Goal: Information Seeking & Learning: Learn about a topic

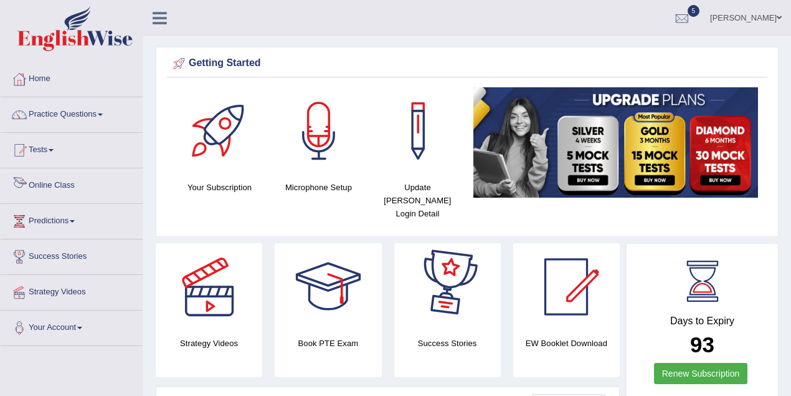
click at [87, 156] on link "Tests" at bounding box center [72, 148] width 142 height 31
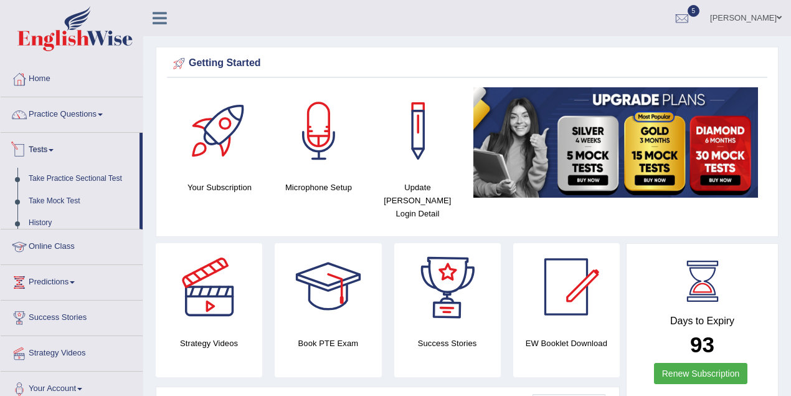
click at [87, 156] on link "Tests" at bounding box center [70, 148] width 139 height 31
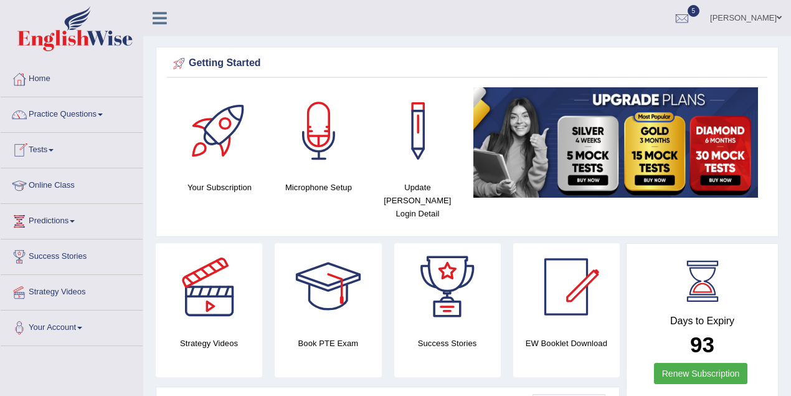
click at [75, 189] on link "Online Class" at bounding box center [72, 183] width 142 height 31
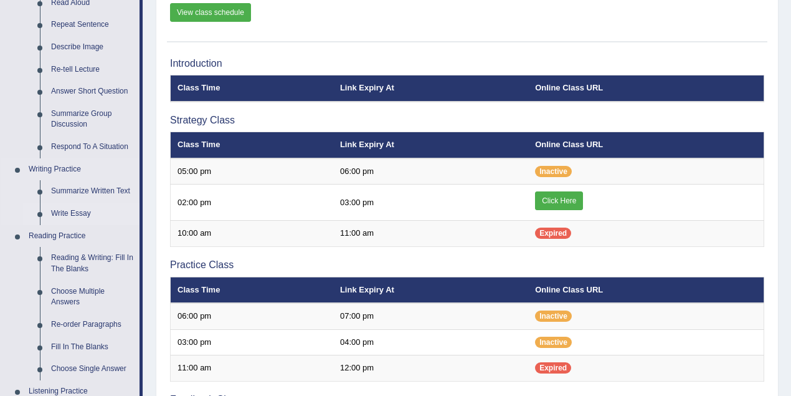
scroll to position [166, 0]
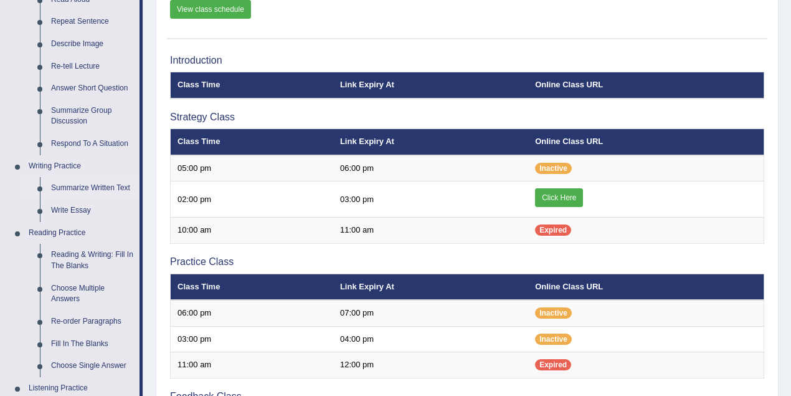
click at [95, 186] on link "Summarize Written Text" at bounding box center [92, 188] width 94 height 22
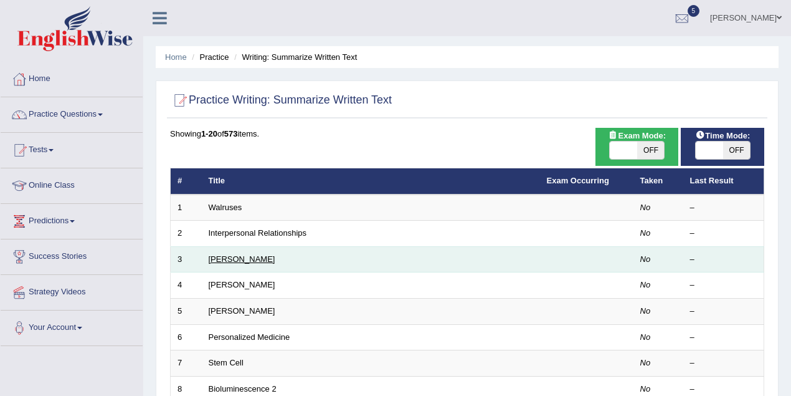
click at [219, 260] on link "Rosalid Franklin" at bounding box center [242, 258] width 67 height 9
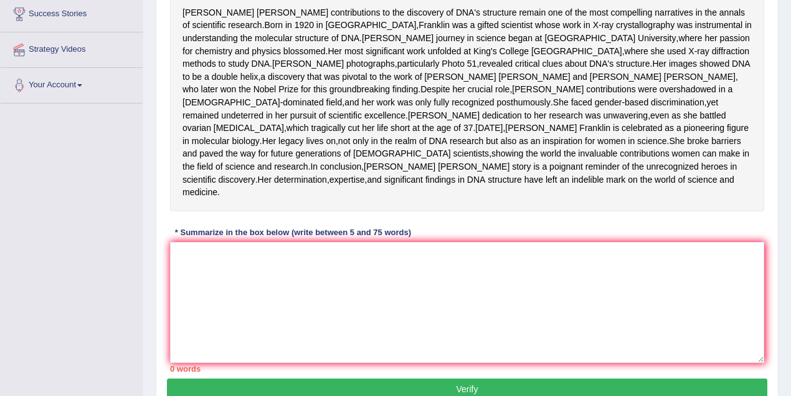
scroll to position [249, 0]
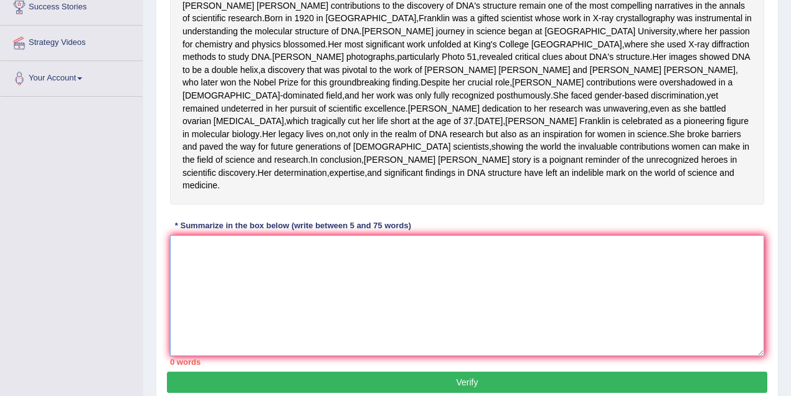
click at [420, 310] on textarea at bounding box center [467, 295] width 594 height 121
type textarea "s"
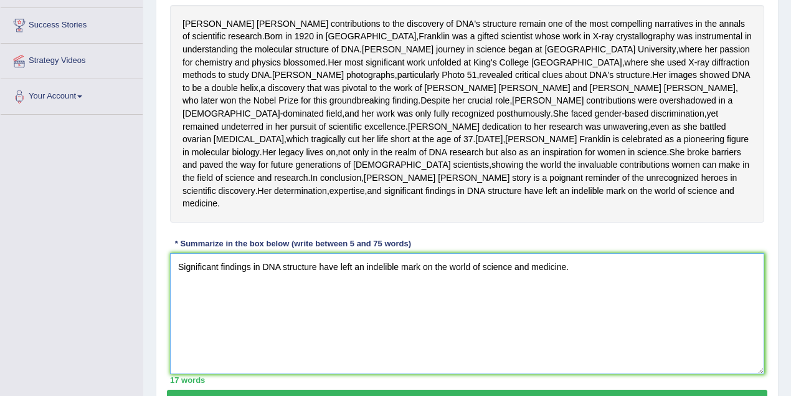
scroll to position [41, 0]
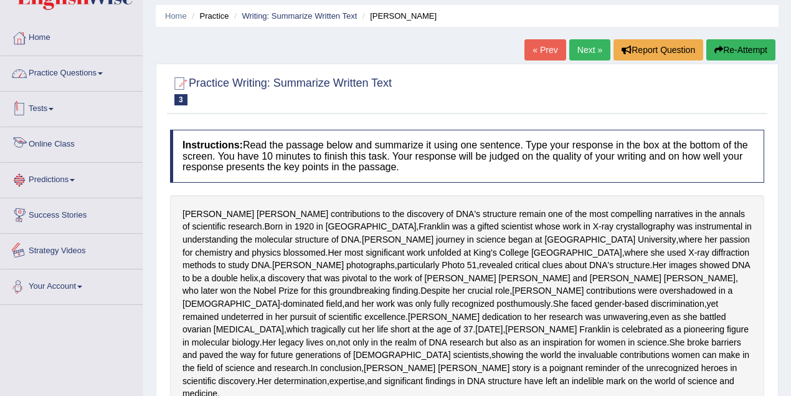
type textarea "Significant findings in DNA structure have left an indelible mark on the world …"
click at [117, 70] on link "Practice Questions" at bounding box center [72, 71] width 142 height 31
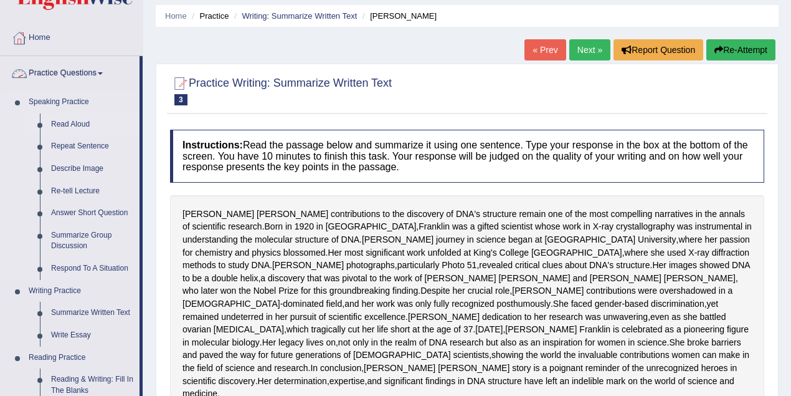
click at [76, 125] on link "Read Aloud" at bounding box center [92, 124] width 94 height 22
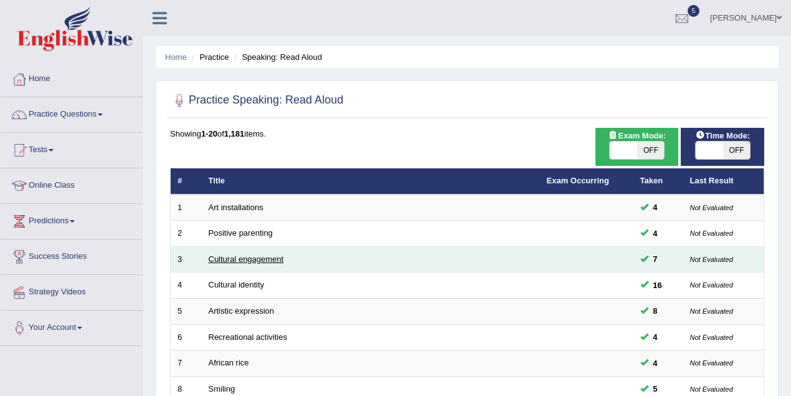
click at [260, 257] on link "Cultural engagement" at bounding box center [246, 258] width 75 height 9
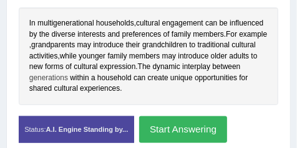
scroll to position [346, 0]
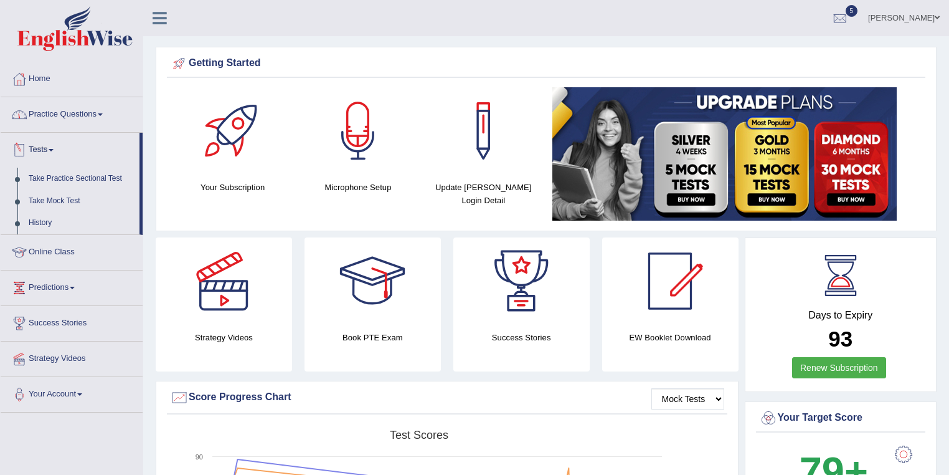
click at [95, 113] on link "Practice Questions" at bounding box center [72, 112] width 142 height 31
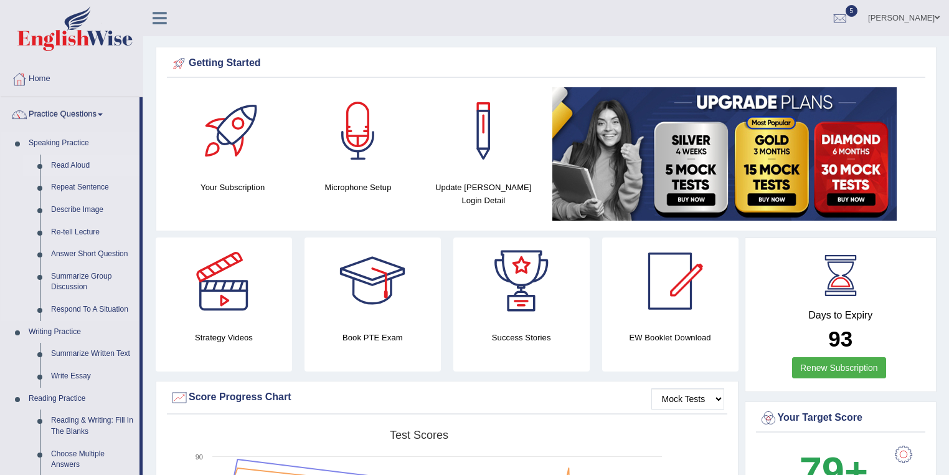
click at [78, 171] on link "Read Aloud" at bounding box center [92, 166] width 94 height 22
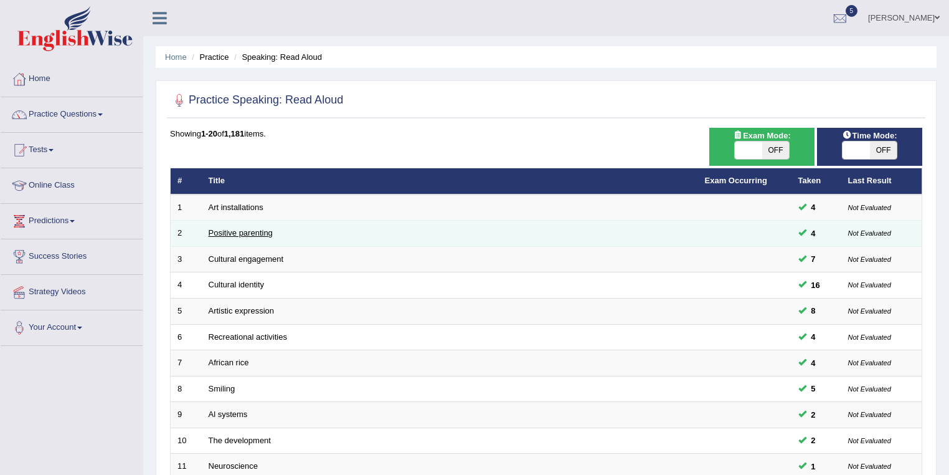
click at [222, 233] on link "Positive parenting" at bounding box center [241, 232] width 64 height 9
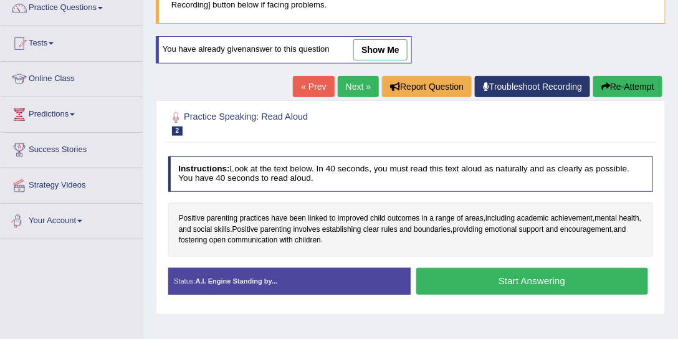
scroll to position [94, 0]
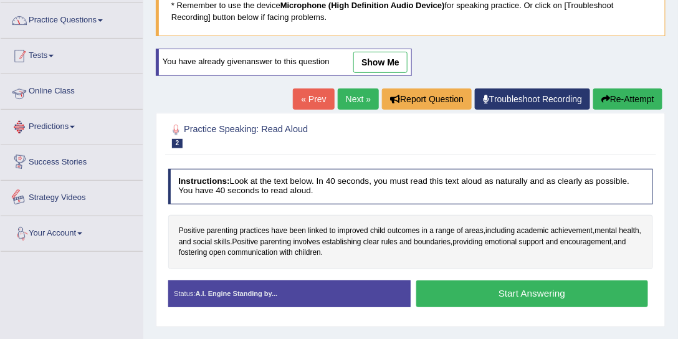
click at [87, 19] on link "Practice Questions" at bounding box center [72, 18] width 142 height 31
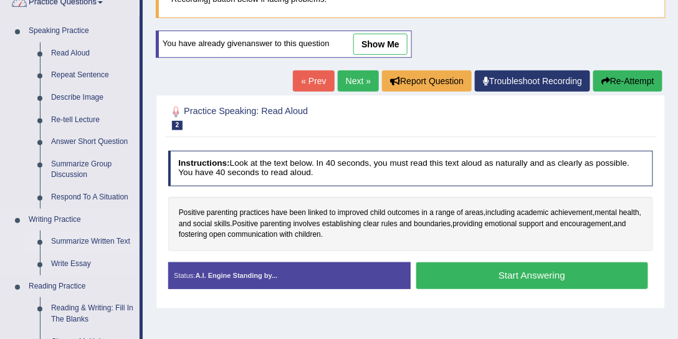
scroll to position [130, 0]
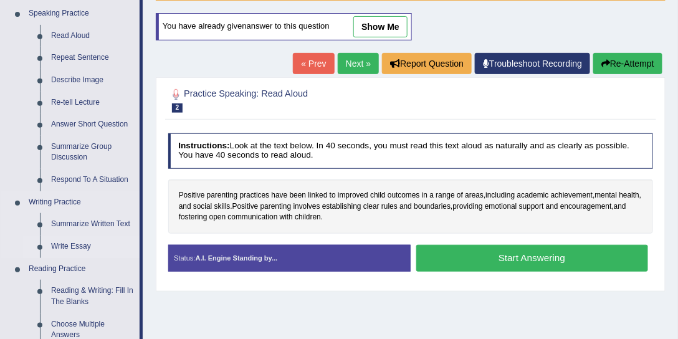
click at [75, 243] on link "Write Essay" at bounding box center [92, 246] width 94 height 22
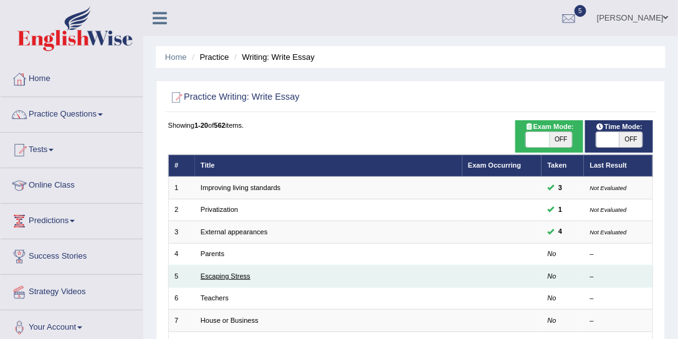
click at [233, 272] on link "Escaping Stress" at bounding box center [226, 275] width 50 height 7
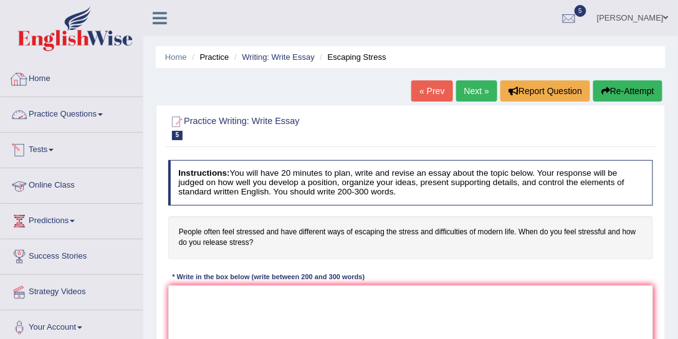
click at [75, 121] on link "Practice Questions" at bounding box center [72, 112] width 142 height 31
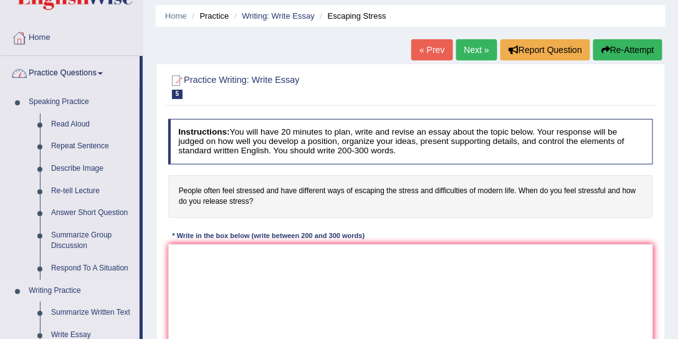
scroll to position [107, 0]
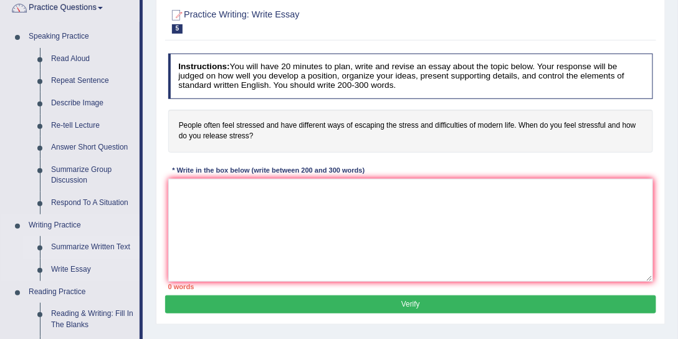
click at [90, 249] on link "Summarize Written Text" at bounding box center [92, 247] width 94 height 22
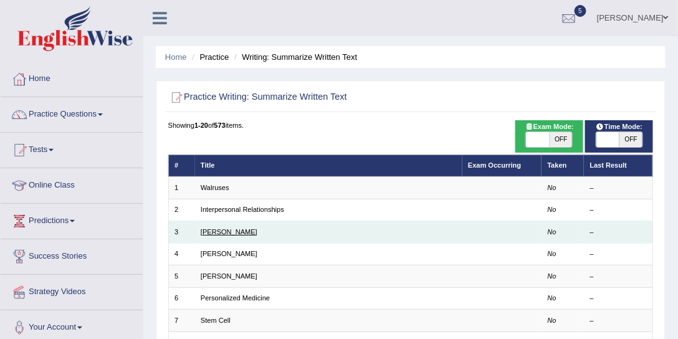
click at [244, 233] on link "[PERSON_NAME]" at bounding box center [229, 231] width 57 height 7
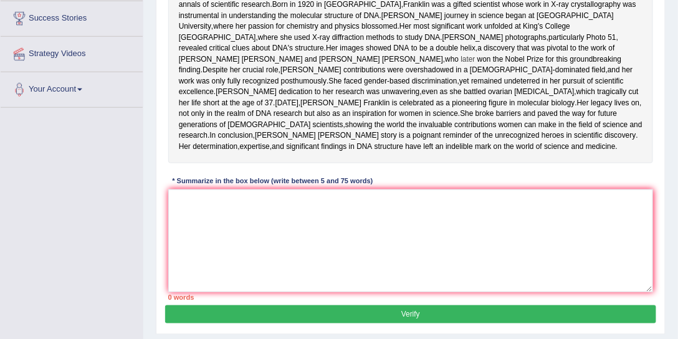
scroll to position [249, 0]
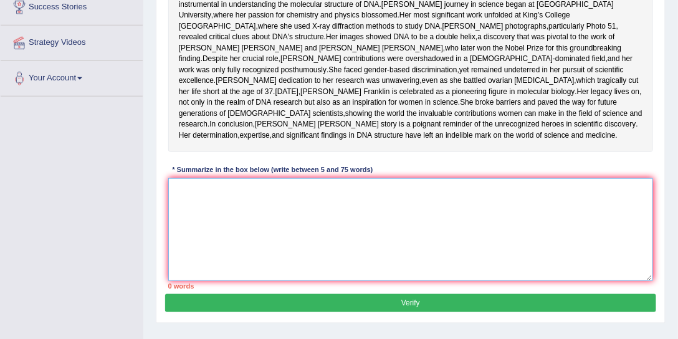
click at [449, 242] on textarea at bounding box center [410, 229] width 485 height 103
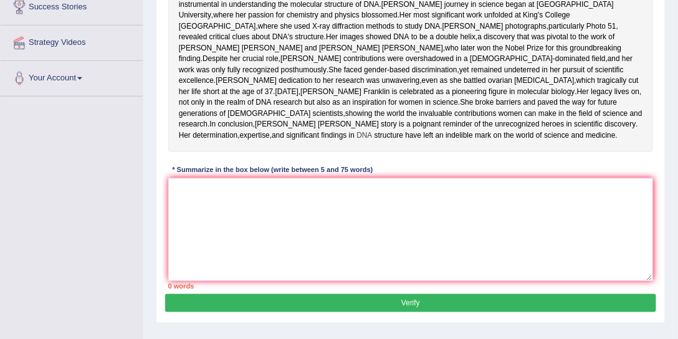
drag, startPoint x: 268, startPoint y: 174, endPoint x: 277, endPoint y: 174, distance: 9.3
click at [356, 141] on span "DNA" at bounding box center [364, 135] width 16 height 11
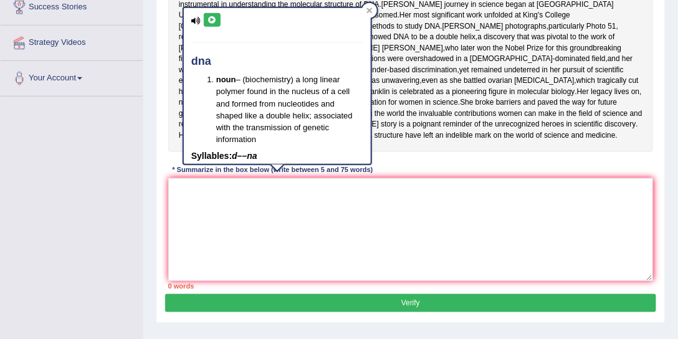
click at [356, 141] on span "DNA" at bounding box center [364, 135] width 16 height 11
click at [272, 152] on div "[PERSON_NAME] contributions to the discovery of DNA's structure remain one of t…" at bounding box center [410, 59] width 485 height 185
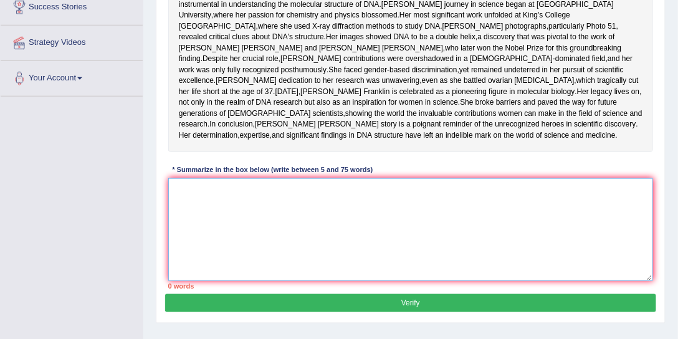
click at [186, 231] on textarea at bounding box center [410, 229] width 485 height 103
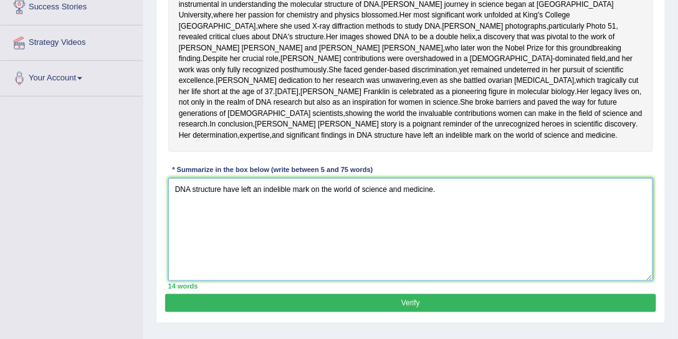
type textarea "DNA structure have left an indelible mark on the world of science and medicine."
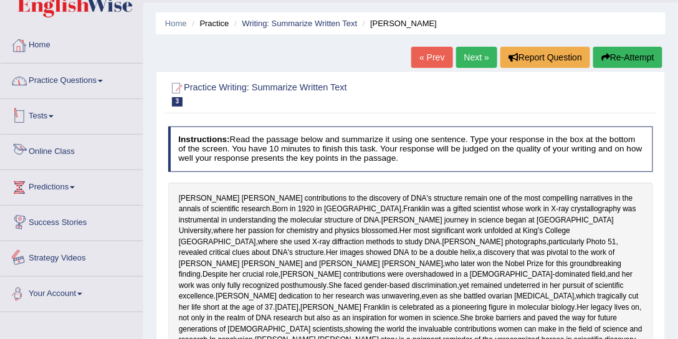
scroll to position [0, 0]
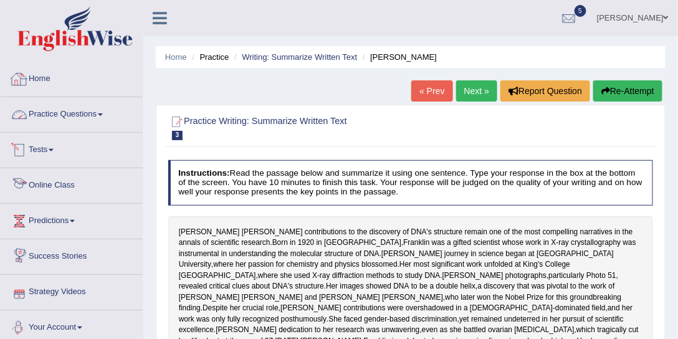
click at [84, 111] on link "Practice Questions" at bounding box center [72, 112] width 142 height 31
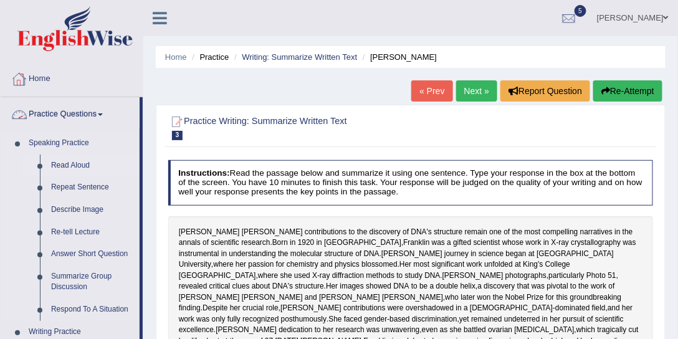
click at [61, 163] on link "Read Aloud" at bounding box center [92, 166] width 94 height 22
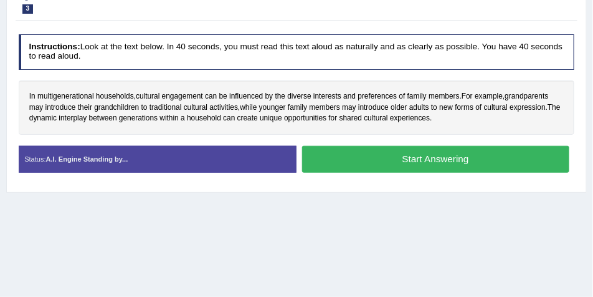
scroll to position [170, 0]
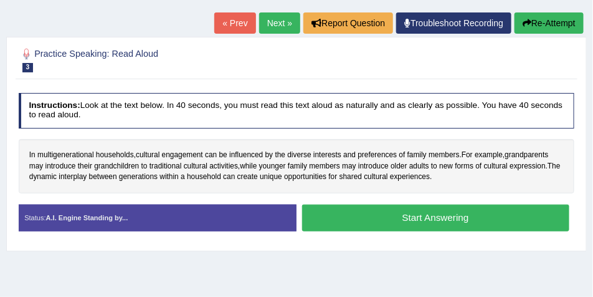
drag, startPoint x: 395, startPoint y: 219, endPoint x: 354, endPoint y: 250, distance: 51.2
click at [395, 221] on button "Start Answering" at bounding box center [435, 217] width 267 height 27
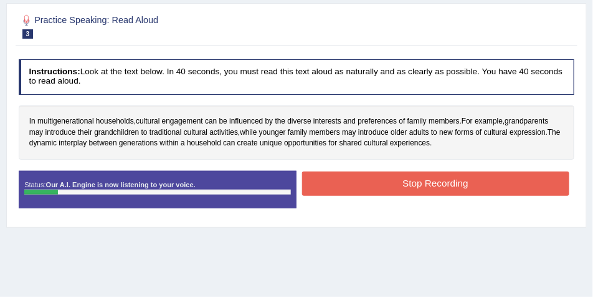
click at [390, 182] on button "Stop Recording" at bounding box center [435, 183] width 267 height 24
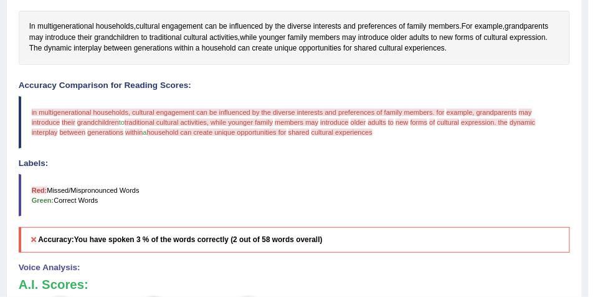
scroll to position [196, 0]
